Goal: Task Accomplishment & Management: Manage account settings

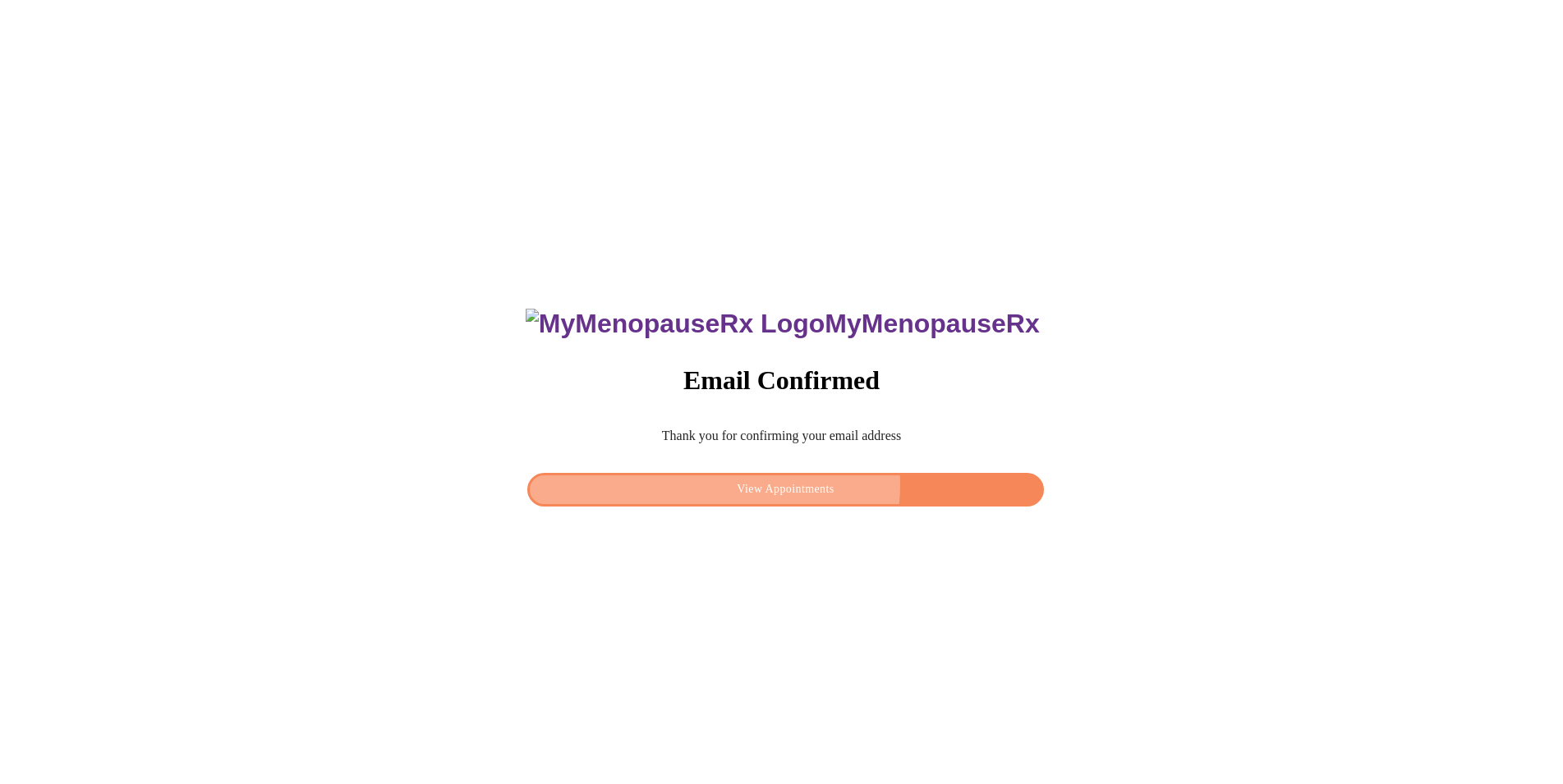
click at [822, 480] on span "View Appointments" at bounding box center [785, 490] width 478 height 20
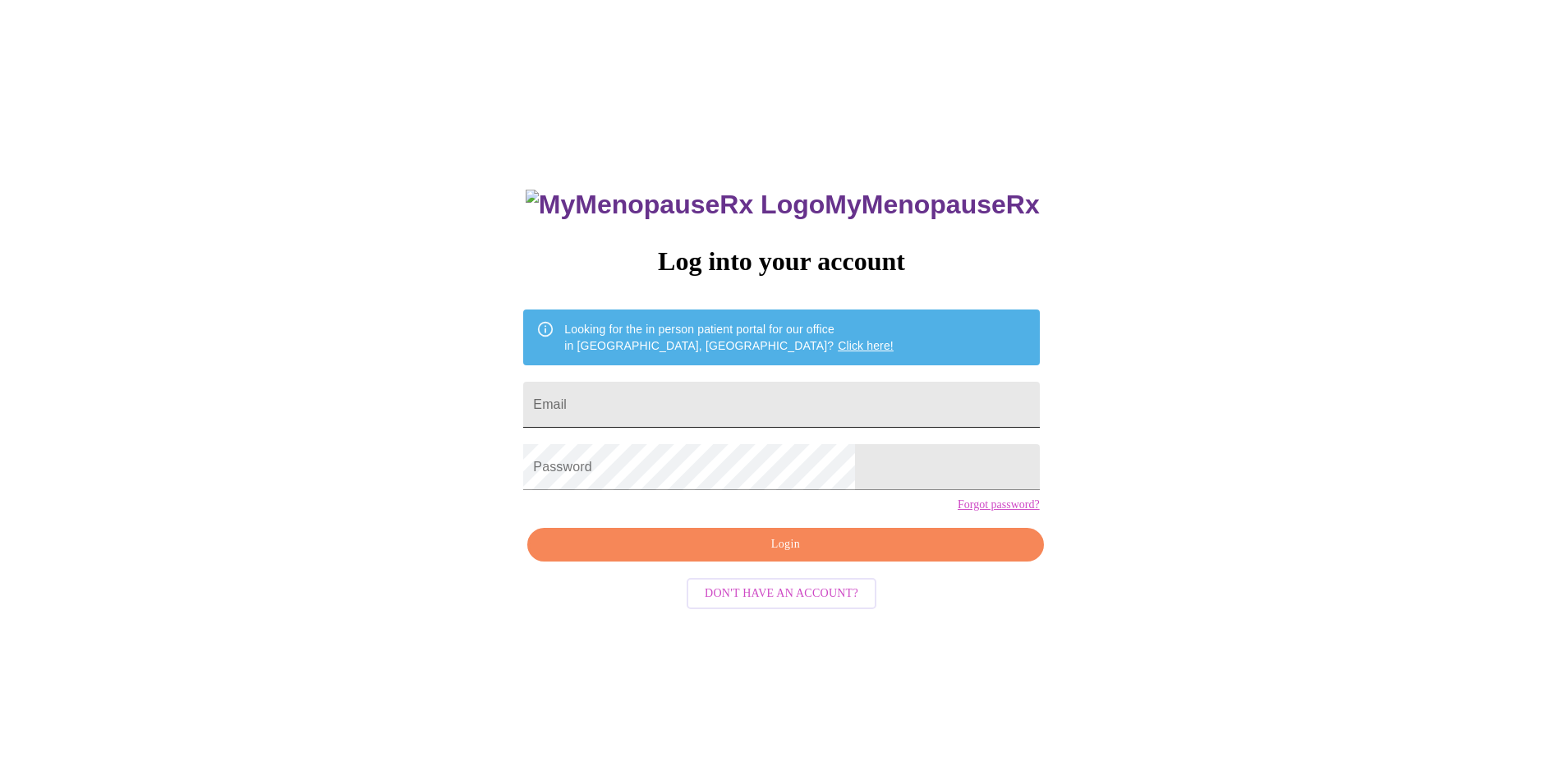
click at [724, 404] on input "Email" at bounding box center [782, 404] width 515 height 46
type input "kayeh3n3ry@gmail.com"
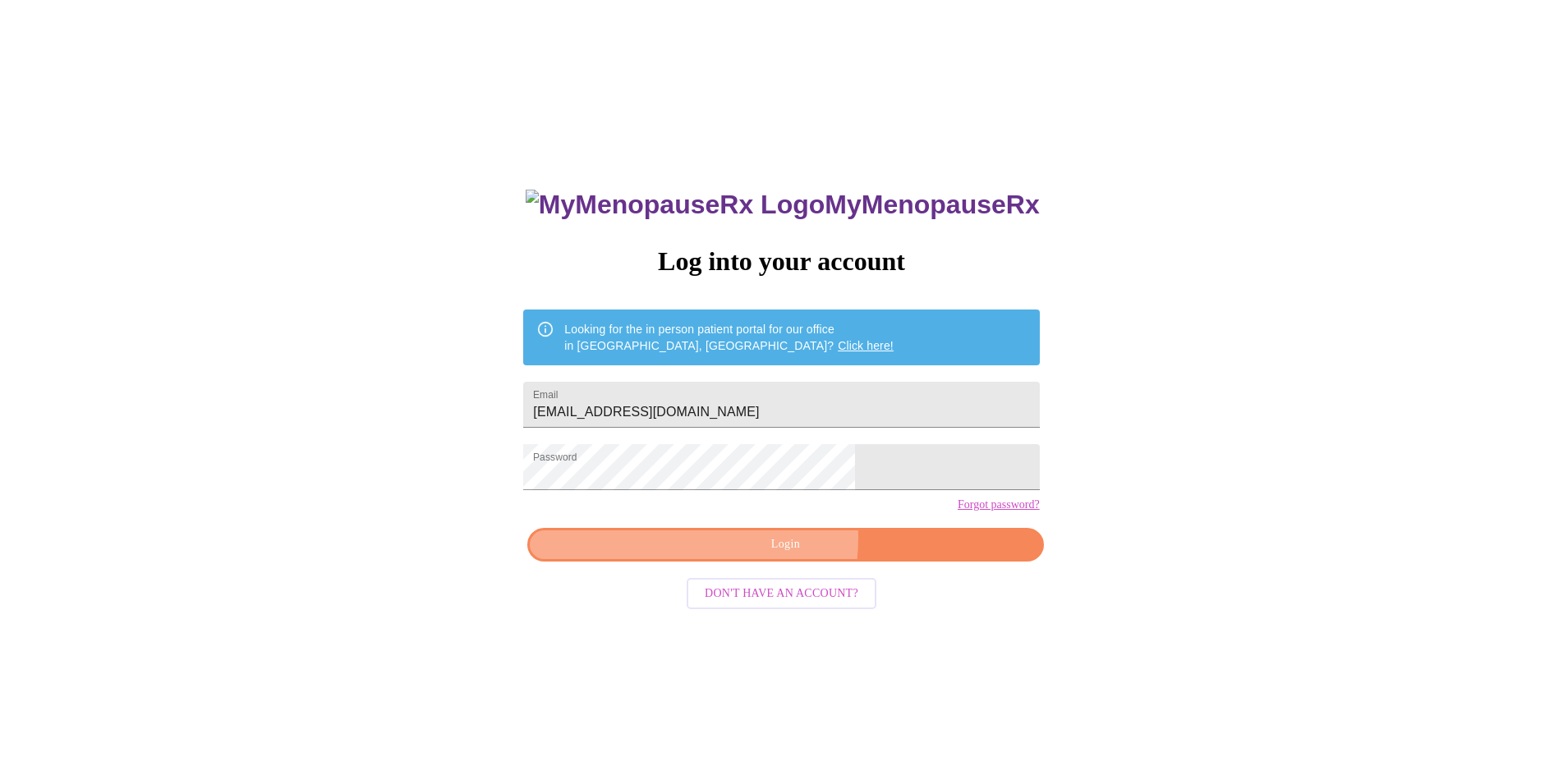
click at [728, 555] on span "Login" at bounding box center [785, 545] width 478 height 20
click at [691, 555] on span "Login" at bounding box center [785, 545] width 478 height 20
click at [700, 555] on span "Login" at bounding box center [785, 545] width 478 height 20
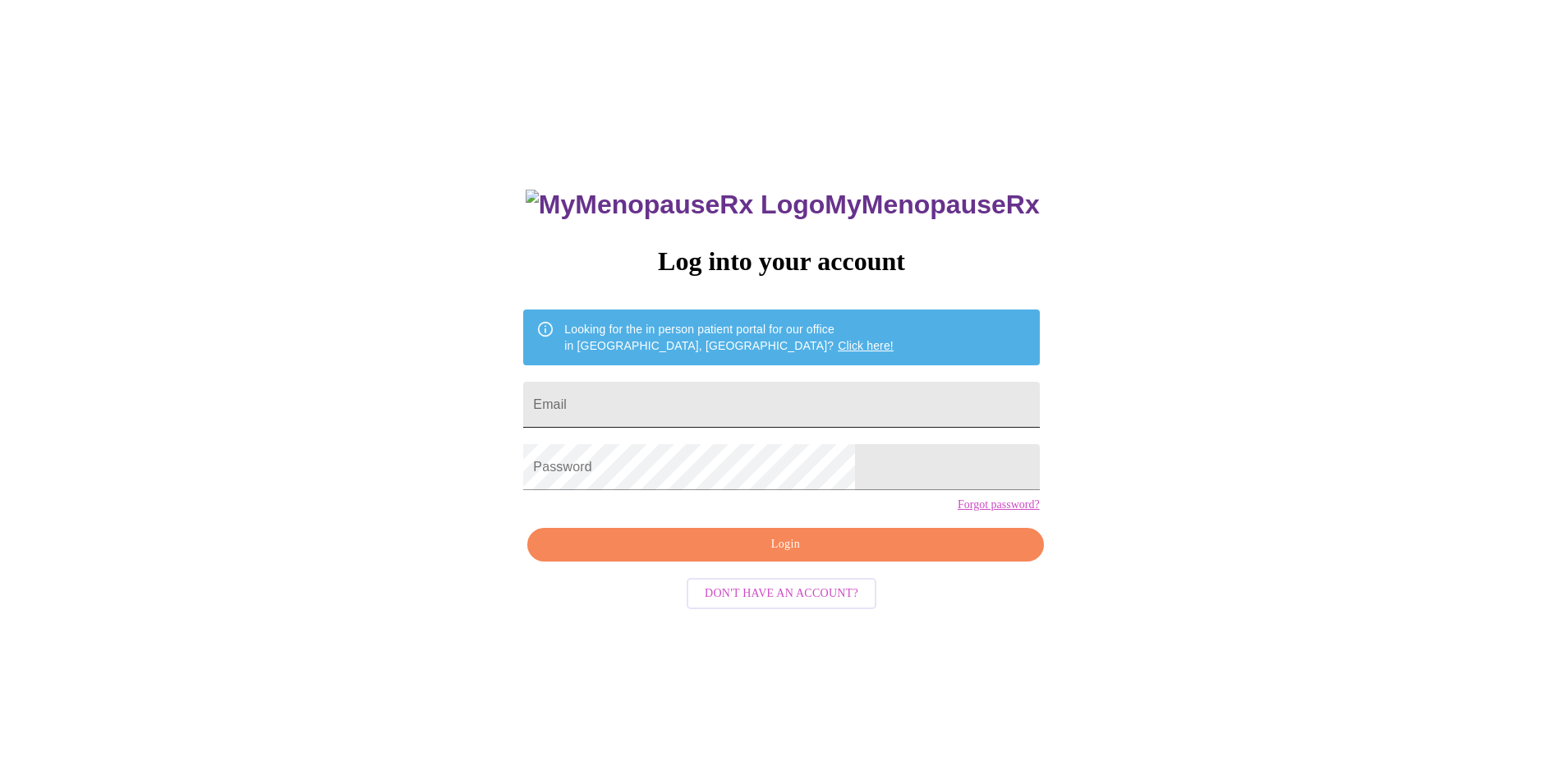
click at [679, 397] on input "Email" at bounding box center [782, 404] width 515 height 46
type input "[EMAIL_ADDRESS][DOMAIN_NAME]"
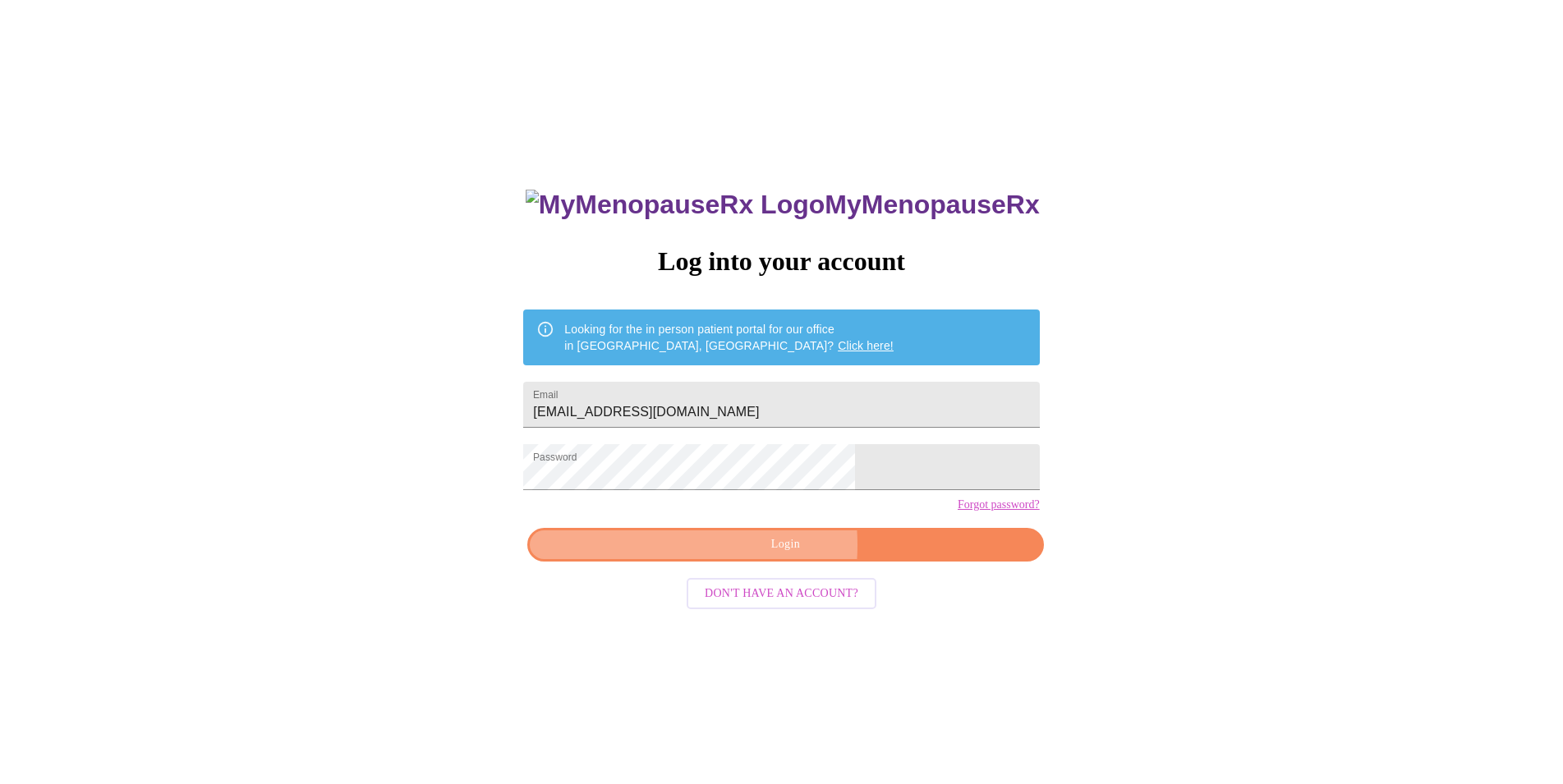
click at [721, 555] on span "Login" at bounding box center [785, 545] width 478 height 20
